Goal: Transaction & Acquisition: Subscribe to service/newsletter

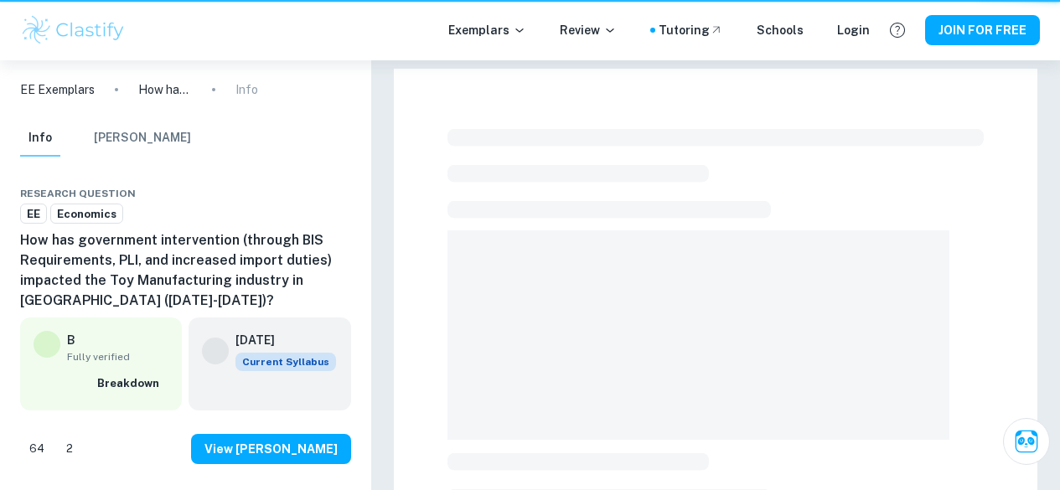
checkbox input "true"
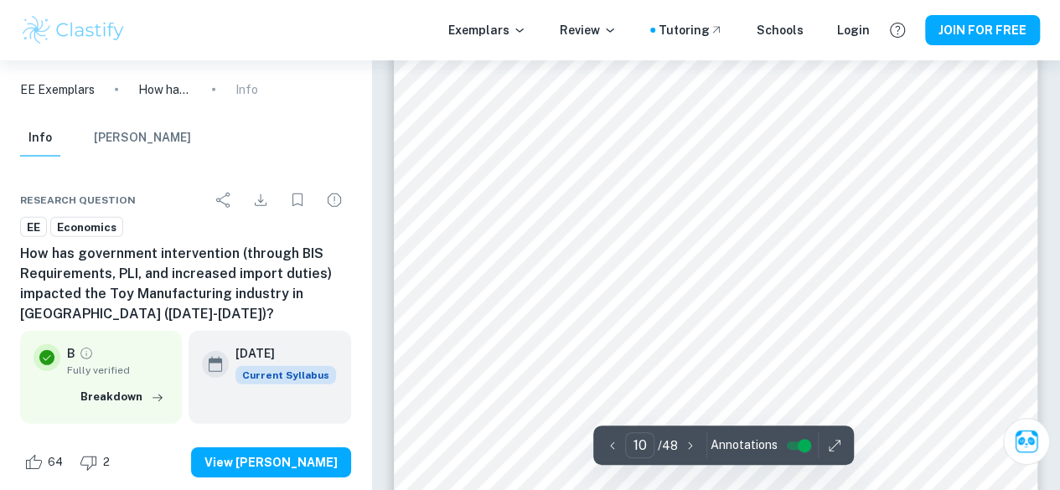
scroll to position [8708, 0]
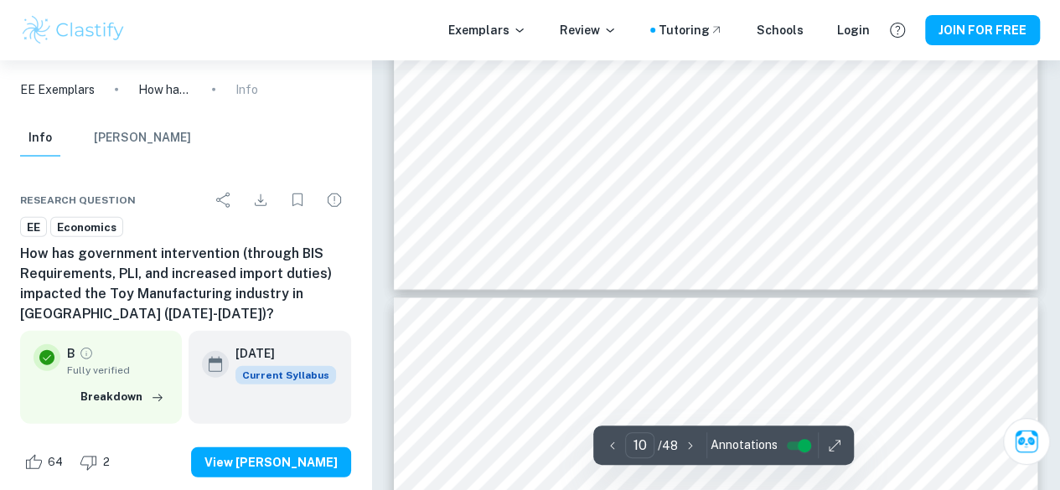
type input "9"
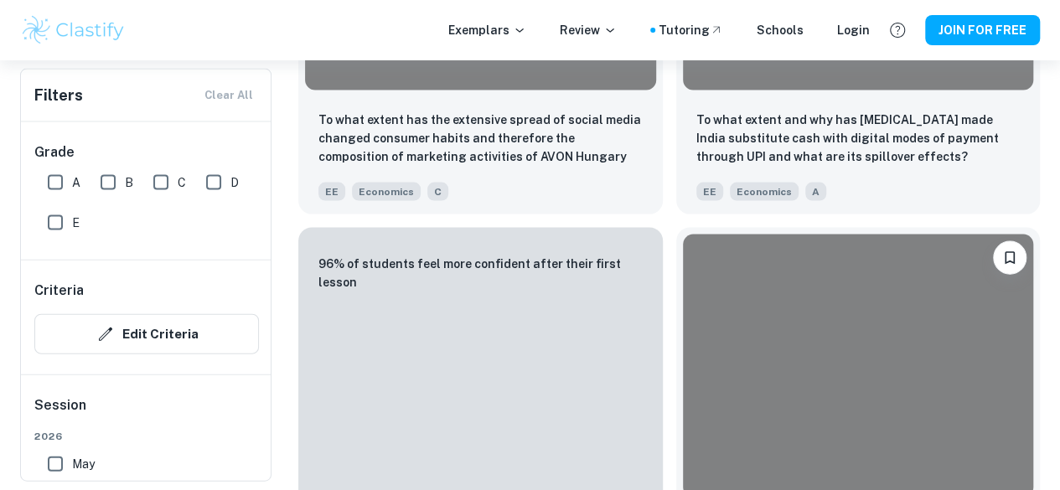
scroll to position [447, 0]
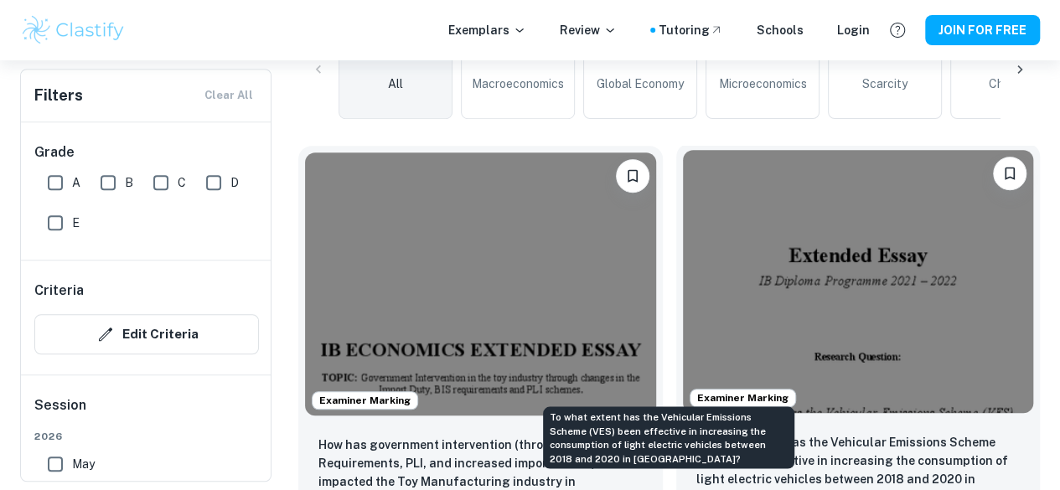
click at [696, 433] on p "To what extent has the Vehicular Emissions Scheme (VES) been effective in incre…" at bounding box center [858, 461] width 324 height 57
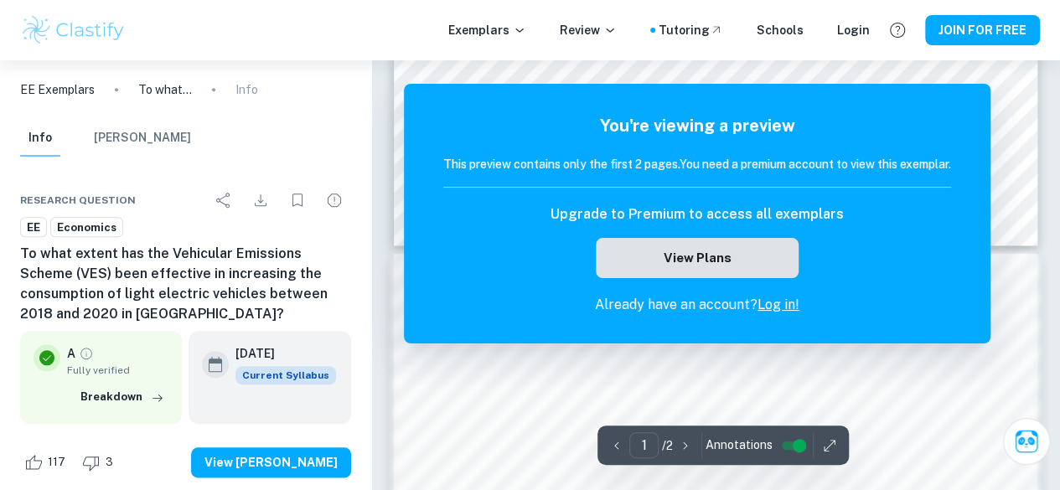
scroll to position [742, 0]
click at [732, 255] on button "View Plans" at bounding box center [697, 258] width 203 height 40
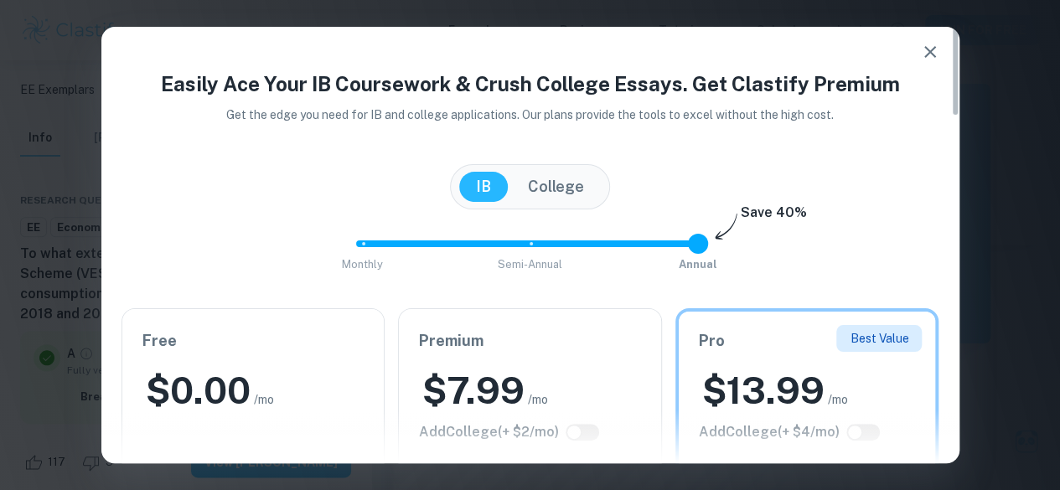
click at [312, 358] on div "Free $ 0.00 /mo Add College (+ $ 2 /mo) Upgrade Plan" at bounding box center [253, 414] width 262 height 210
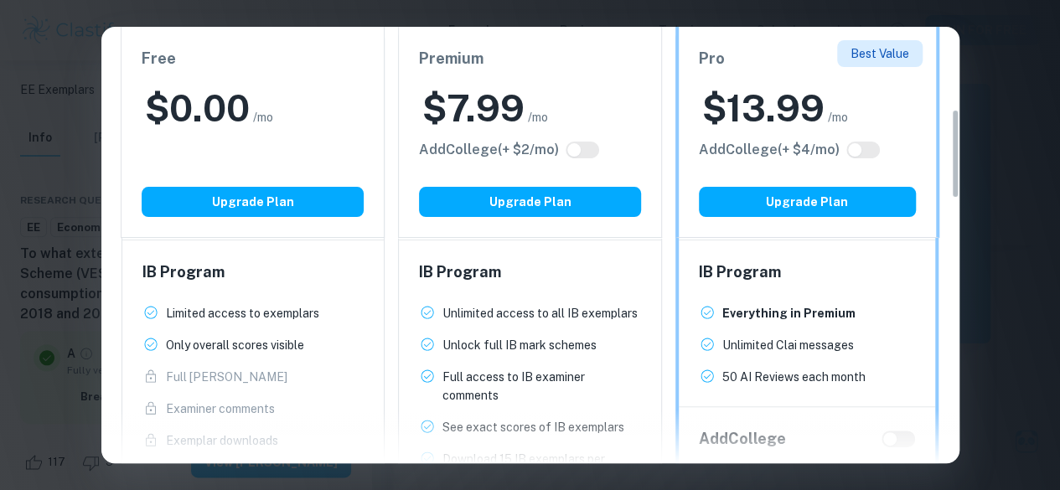
scroll to position [427, 0]
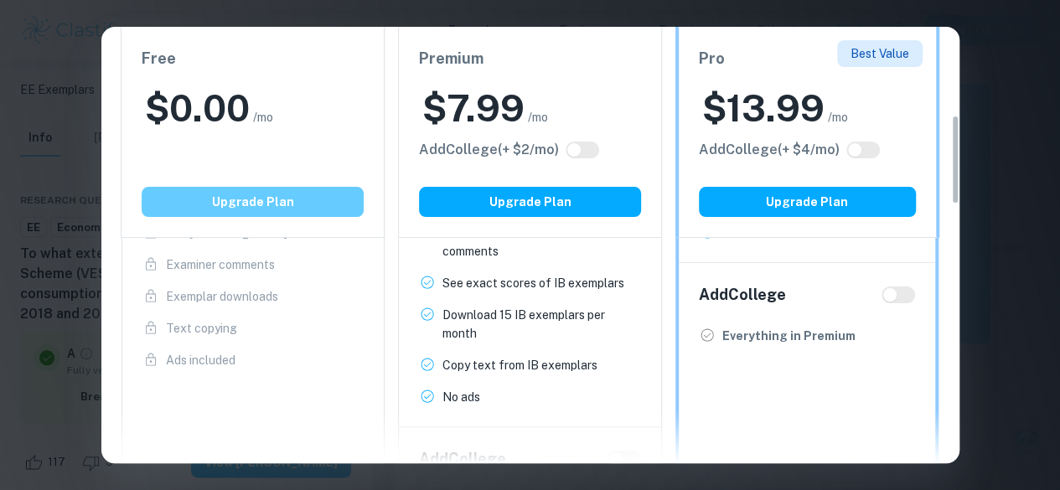
click at [320, 202] on button "Upgrade Plan" at bounding box center [253, 202] width 222 height 30
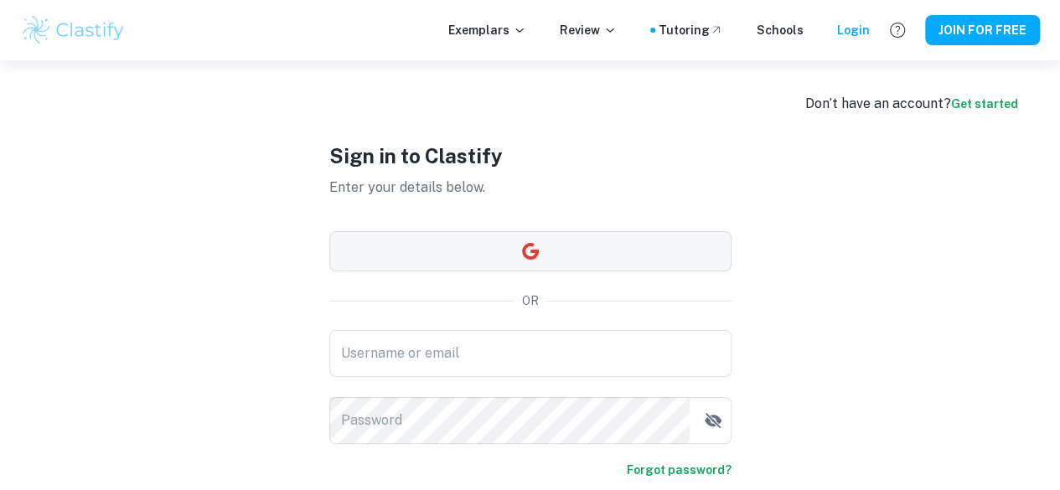
click at [492, 252] on button "button" at bounding box center [530, 251] width 402 height 40
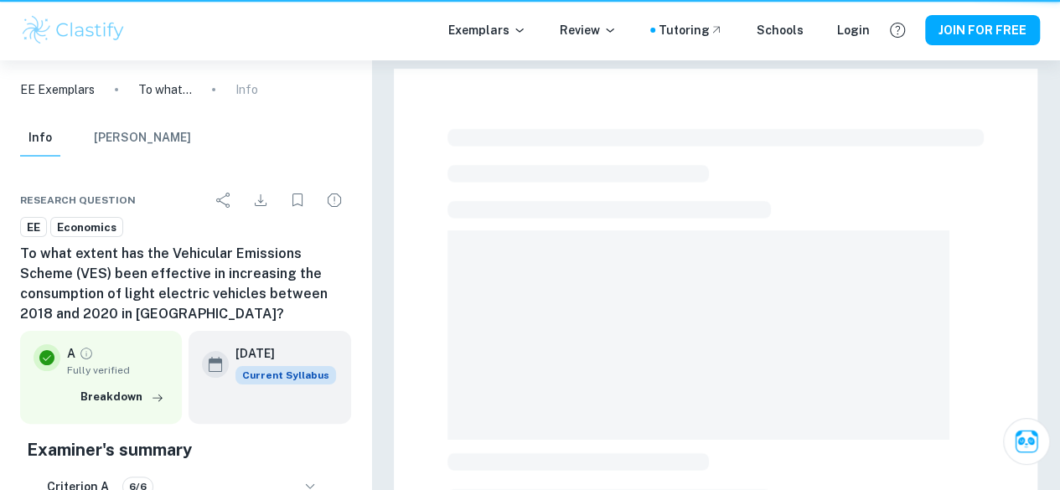
scroll to position [497, 0]
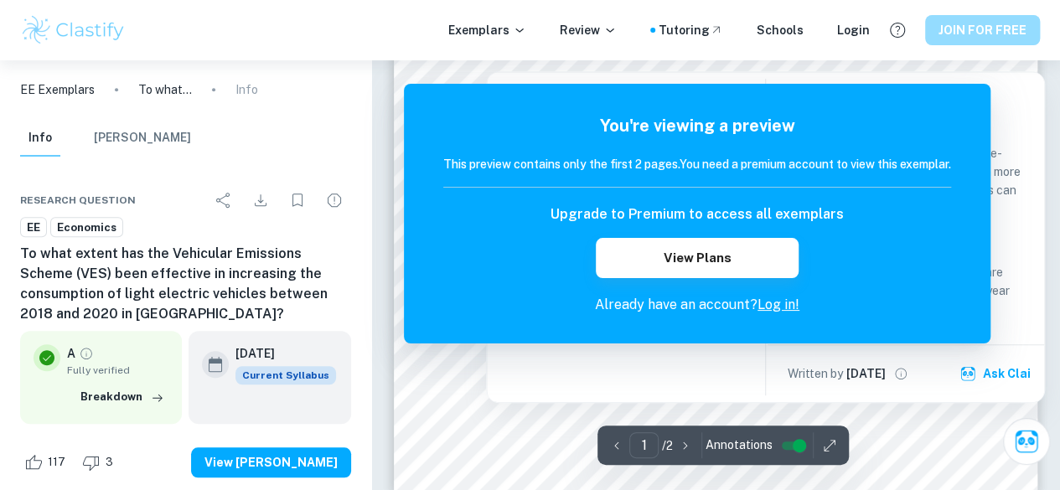
click at [1004, 28] on button "JOIN FOR FREE" at bounding box center [982, 30] width 115 height 30
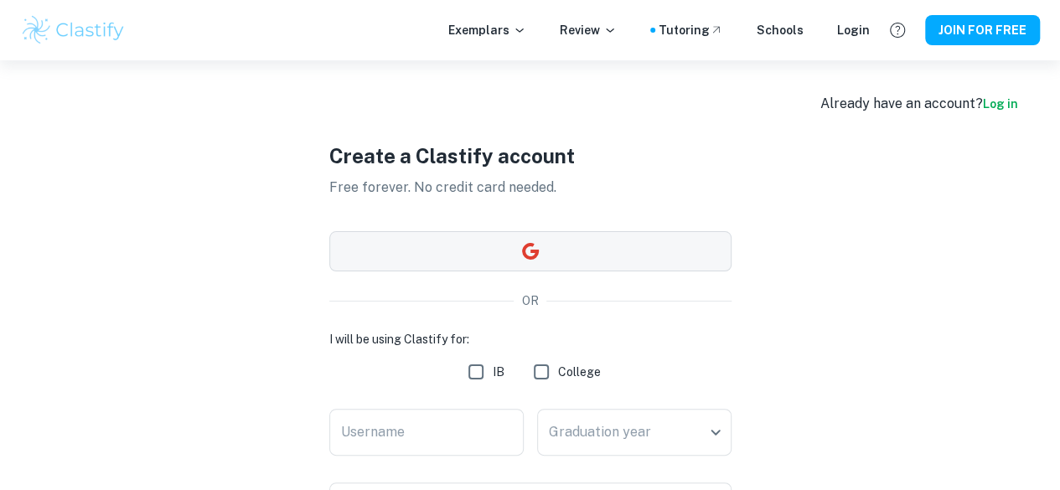
click at [552, 252] on button "button" at bounding box center [530, 251] width 402 height 40
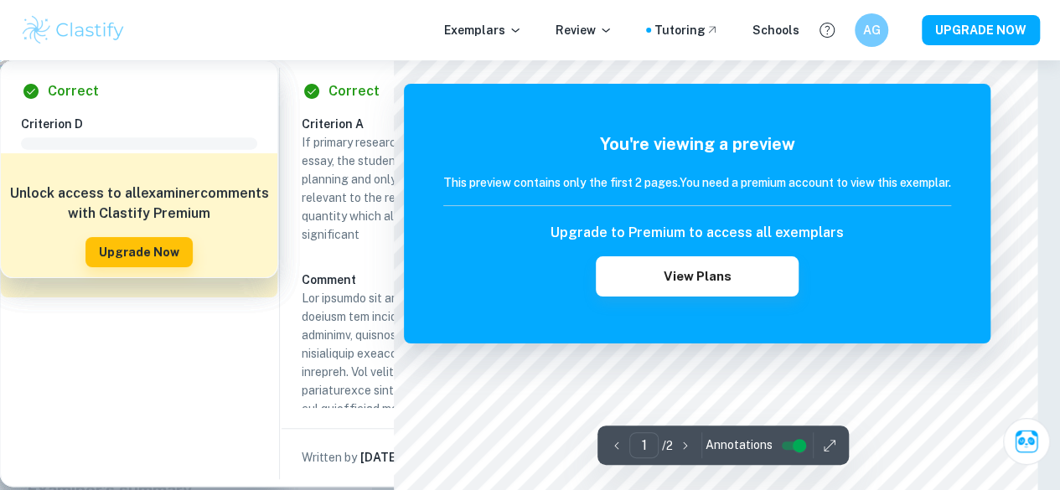
click at [830, 435] on button "button" at bounding box center [829, 445] width 25 height 26
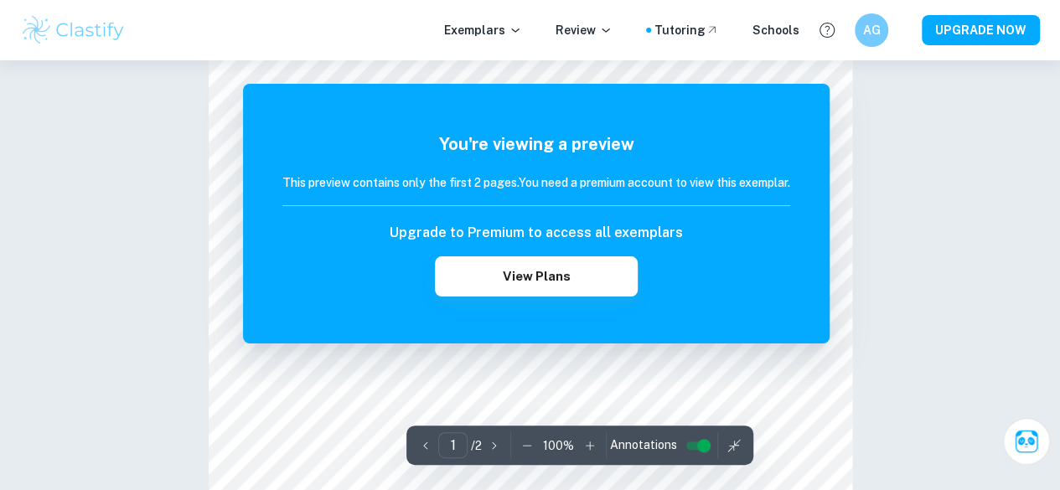
scroll to position [1530, 0]
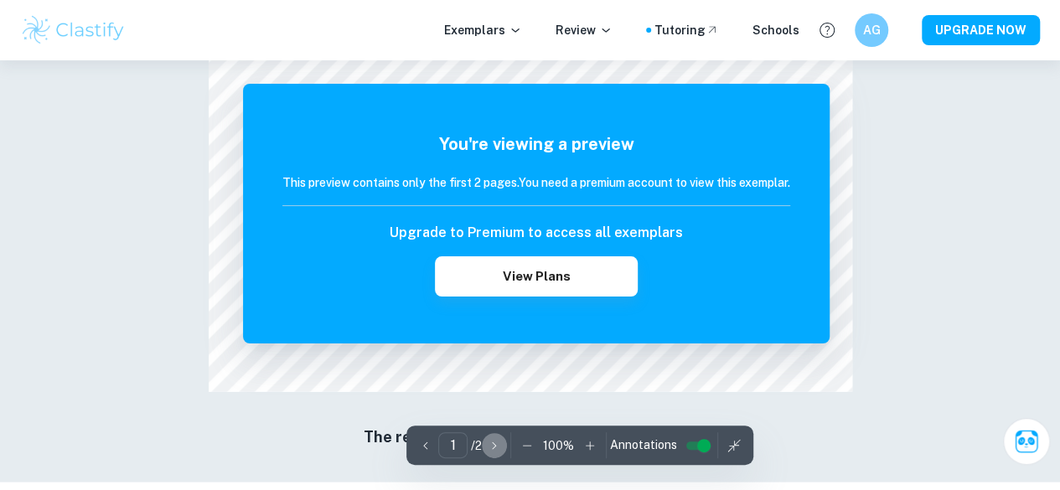
click at [506, 443] on button "button" at bounding box center [494, 445] width 25 height 26
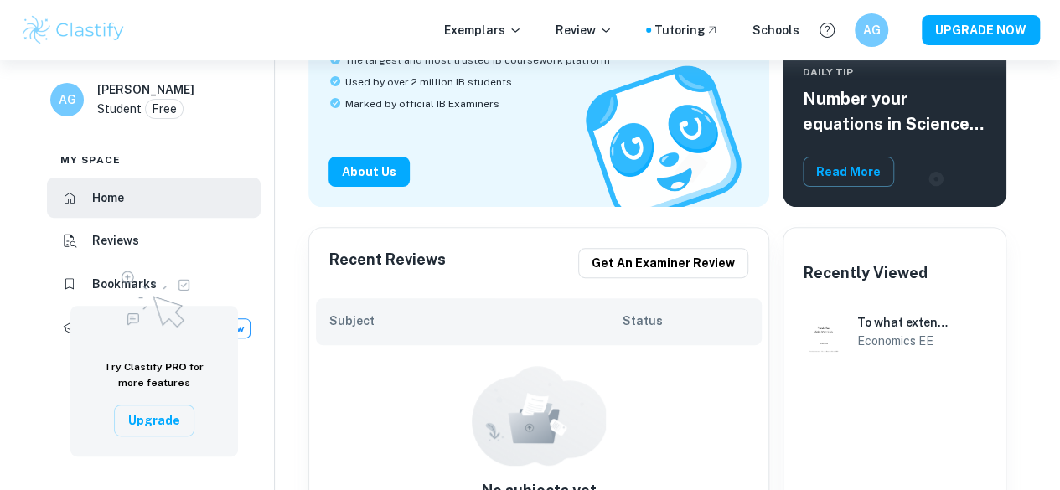
scroll to position [181, 0]
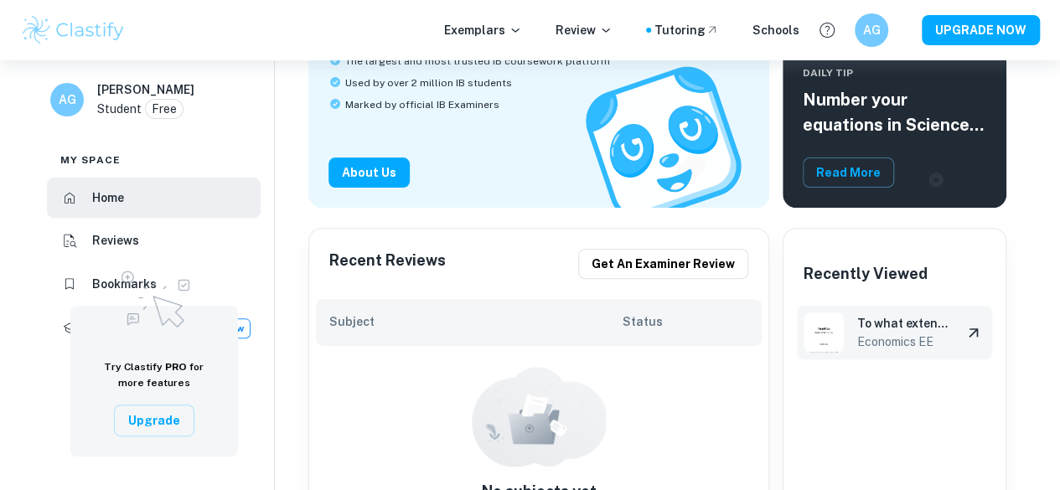
click at [895, 339] on h6 "Economics EE" at bounding box center [902, 342] width 91 height 18
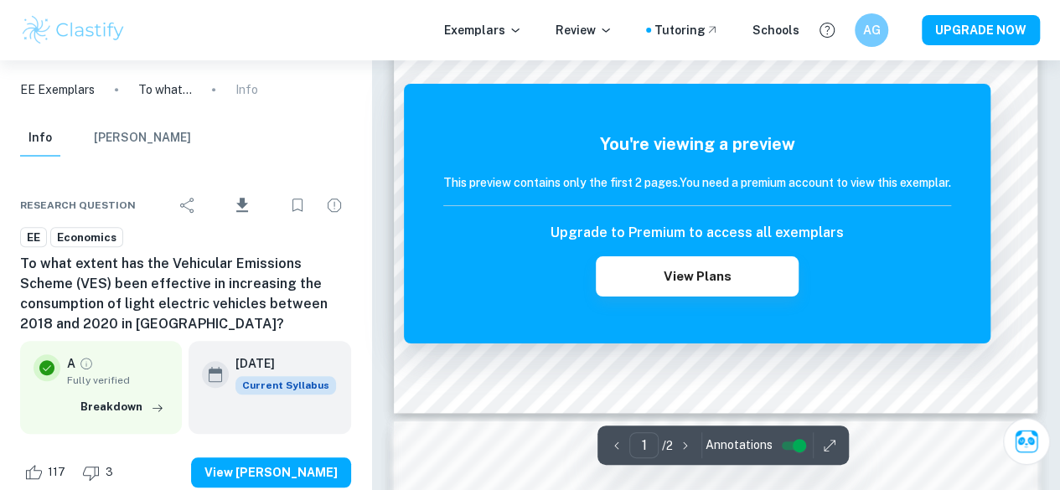
scroll to position [575, 0]
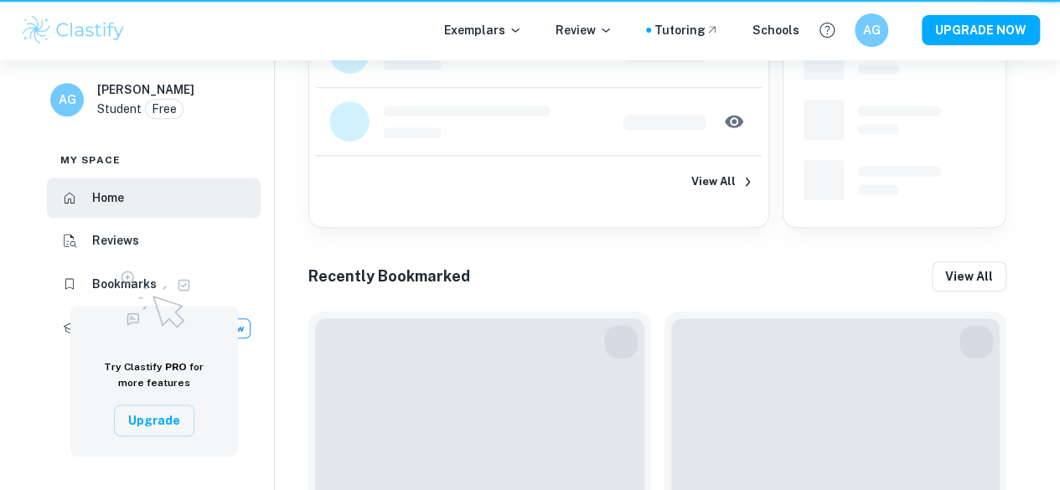
scroll to position [181, 0]
